Goal: Task Accomplishment & Management: Complete application form

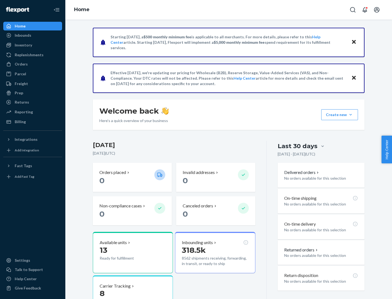
click at [351, 115] on button "Create new Create new inbound Create new order Create new product" at bounding box center [339, 114] width 37 height 11
click at [33, 35] on div "Inbounds" at bounding box center [33, 36] width 58 height 8
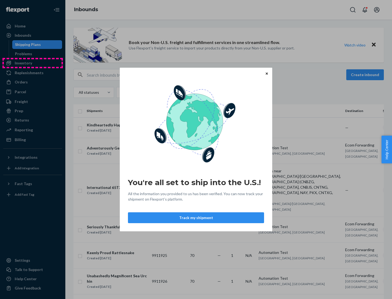
click at [33, 63] on div "You're all set to ship into the U.S.! All the information you provided to us ha…" at bounding box center [196, 149] width 392 height 299
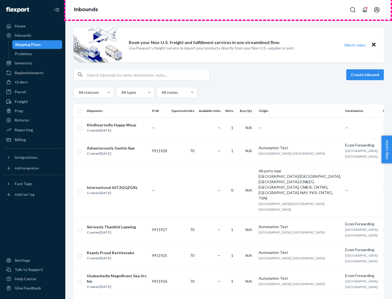
click at [229, 10] on div "Inbounds" at bounding box center [228, 10] width 327 height 20
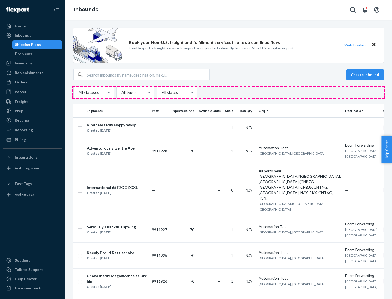
click at [229, 93] on div "All statuses All types All states" at bounding box center [228, 92] width 310 height 11
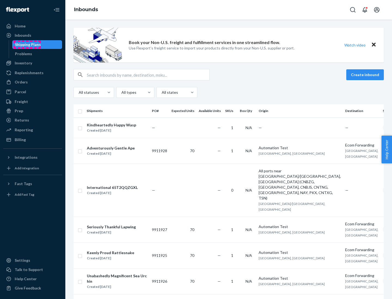
click at [27, 45] on div "Shipping Plans" at bounding box center [28, 44] width 26 height 5
click at [366, 75] on button "Create inbound" at bounding box center [365, 74] width 38 height 11
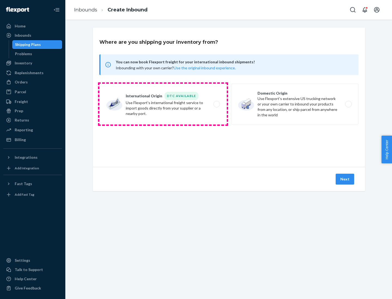
click at [163, 104] on label "International Origin DTC Available Use Flexport's international freight service…" at bounding box center [162, 104] width 127 height 41
click at [216, 104] on input "International Origin DTC Available Use Flexport's international freight service…" at bounding box center [218, 105] width 4 height 4
radio input "true"
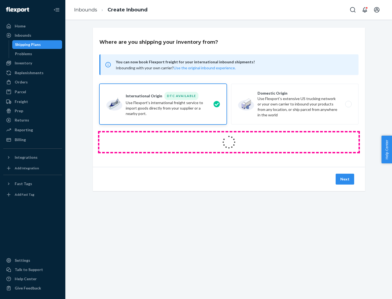
click at [229, 142] on icon at bounding box center [228, 142] width 15 height 15
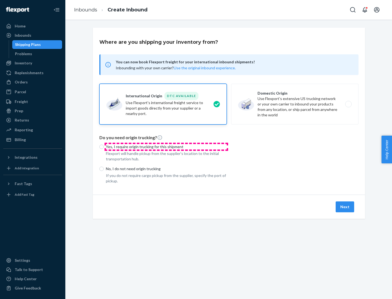
click at [166, 147] on p "Yes, I require origin trucking for this shipment" at bounding box center [166, 146] width 121 height 5
click at [104, 147] on input "Yes, I require origin trucking for this shipment" at bounding box center [101, 147] width 4 height 4
radio input "true"
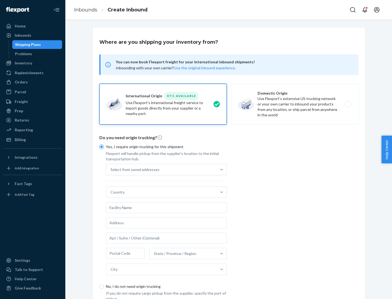
scroll to position [10, 0]
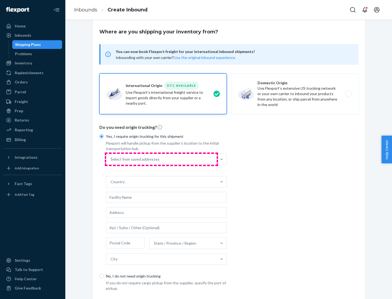
click at [161, 159] on div "Select from saved addresses" at bounding box center [161, 159] width 111 height 11
click at [111, 159] on input "Select from saved addresses" at bounding box center [111, 159] width 1 height 5
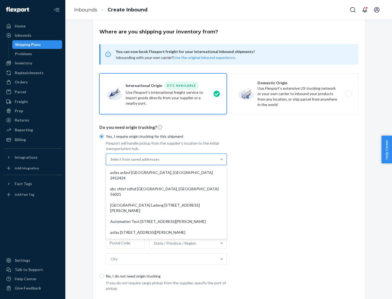
scroll to position [24, 0]
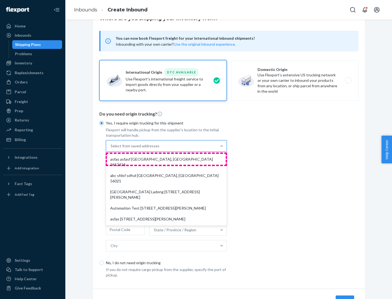
click at [166, 159] on div "asfas asfasf [GEOGRAPHIC_DATA], [GEOGRAPHIC_DATA] 2412424" at bounding box center [166, 162] width 119 height 16
click at [111, 149] on input "option asfas asfasf [GEOGRAPHIC_DATA], [GEOGRAPHIC_DATA] 2412424 focused, 1 of …" at bounding box center [111, 145] width 1 height 5
type input "asfas"
type input "asfasf"
type input "2412424"
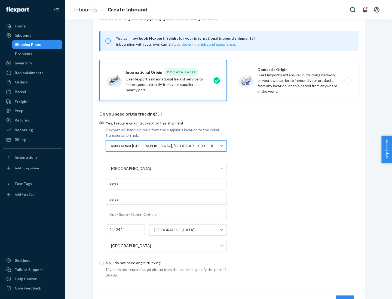
scroll to position [51, 0]
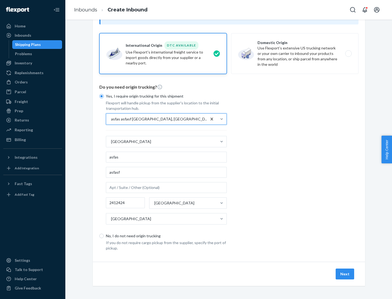
click at [345, 274] on button "Next" at bounding box center [345, 274] width 19 height 11
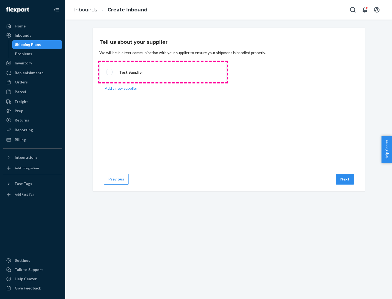
click at [163, 72] on label "Test Supplier" at bounding box center [162, 72] width 127 height 20
click at [110, 72] on input "Test Supplier" at bounding box center [108, 72] width 4 height 4
radio input "true"
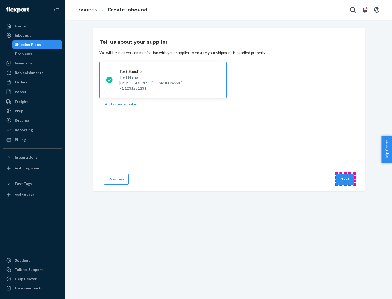
click at [345, 179] on button "Next" at bounding box center [345, 179] width 19 height 11
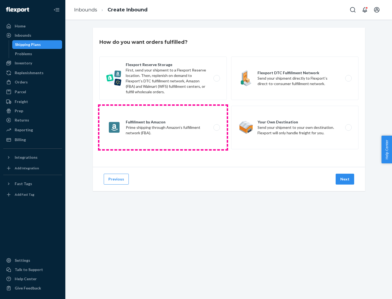
click at [163, 128] on label "Fulfillment by Amazon Prime shipping through Amazon’s fulfillment network (FBA)." at bounding box center [162, 128] width 127 height 44
click at [216, 128] on input "Fulfillment by Amazon Prime shipping through Amazon’s fulfillment network (FBA)." at bounding box center [218, 128] width 4 height 4
radio input "true"
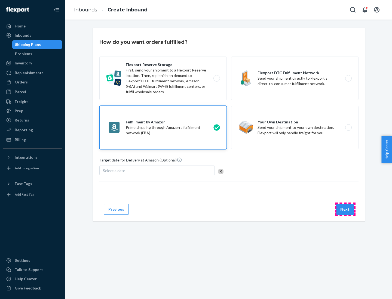
click at [345, 210] on button "Next" at bounding box center [345, 209] width 19 height 11
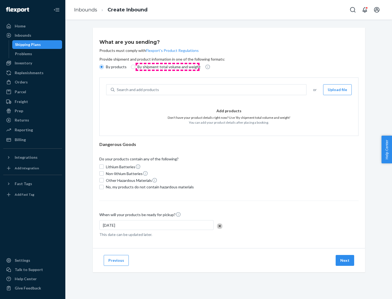
click at [167, 67] on p "By shipment total volume and weight" at bounding box center [168, 66] width 63 height 5
click at [135, 67] on input "By shipment total volume and weight" at bounding box center [133, 67] width 4 height 4
radio input "true"
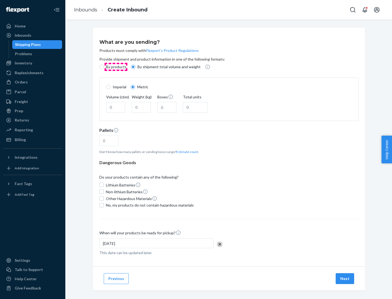
click at [116, 67] on p "By products" at bounding box center [116, 66] width 21 height 5
click at [104, 67] on input "By products" at bounding box center [101, 67] width 4 height 4
radio input "true"
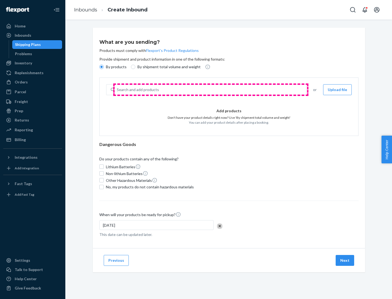
click at [211, 90] on div "Search and add products" at bounding box center [211, 90] width 192 height 10
click at [117, 90] on input "Search and add products" at bounding box center [117, 89] width 1 height 5
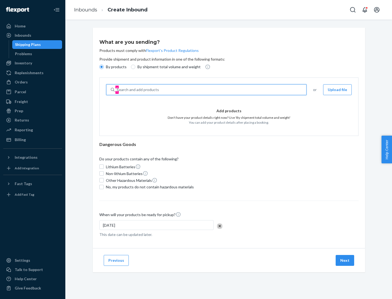
type input "test"
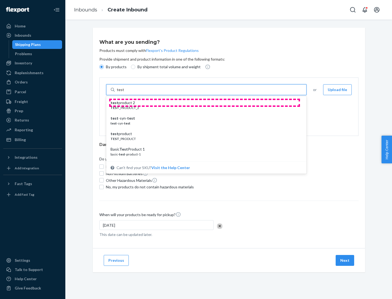
click at [204, 103] on div "test product 2" at bounding box center [204, 102] width 187 height 5
click at [124, 93] on input "test" at bounding box center [120, 89] width 7 height 5
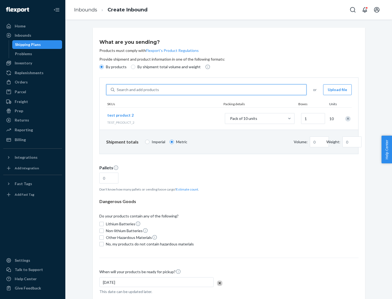
type input "0.02"
type input "22.23"
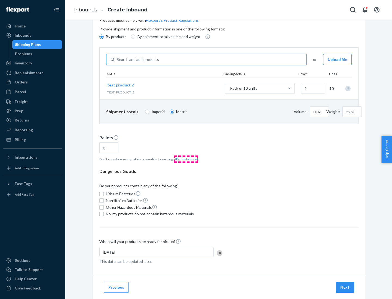
click at [186, 159] on button "Estimate count" at bounding box center [187, 159] width 22 height 5
type input "1"
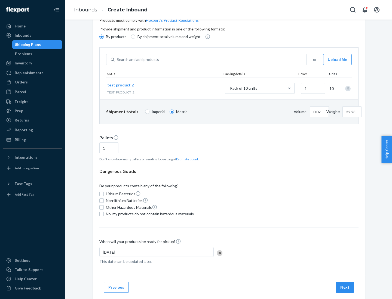
scroll to position [44, 0]
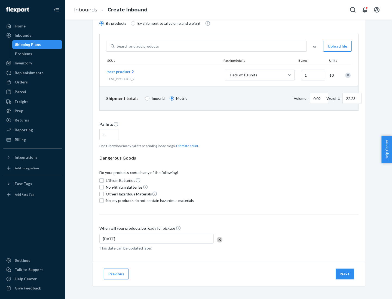
click at [149, 201] on span "No, my products do not contain hazardous materials" at bounding box center [150, 200] width 88 height 5
click at [104, 201] on input "No, my products do not contain hazardous materials" at bounding box center [101, 201] width 4 height 4
checkbox input "true"
click at [345, 274] on button "Next" at bounding box center [345, 274] width 19 height 11
